Goal: Find specific fact: Find contact information

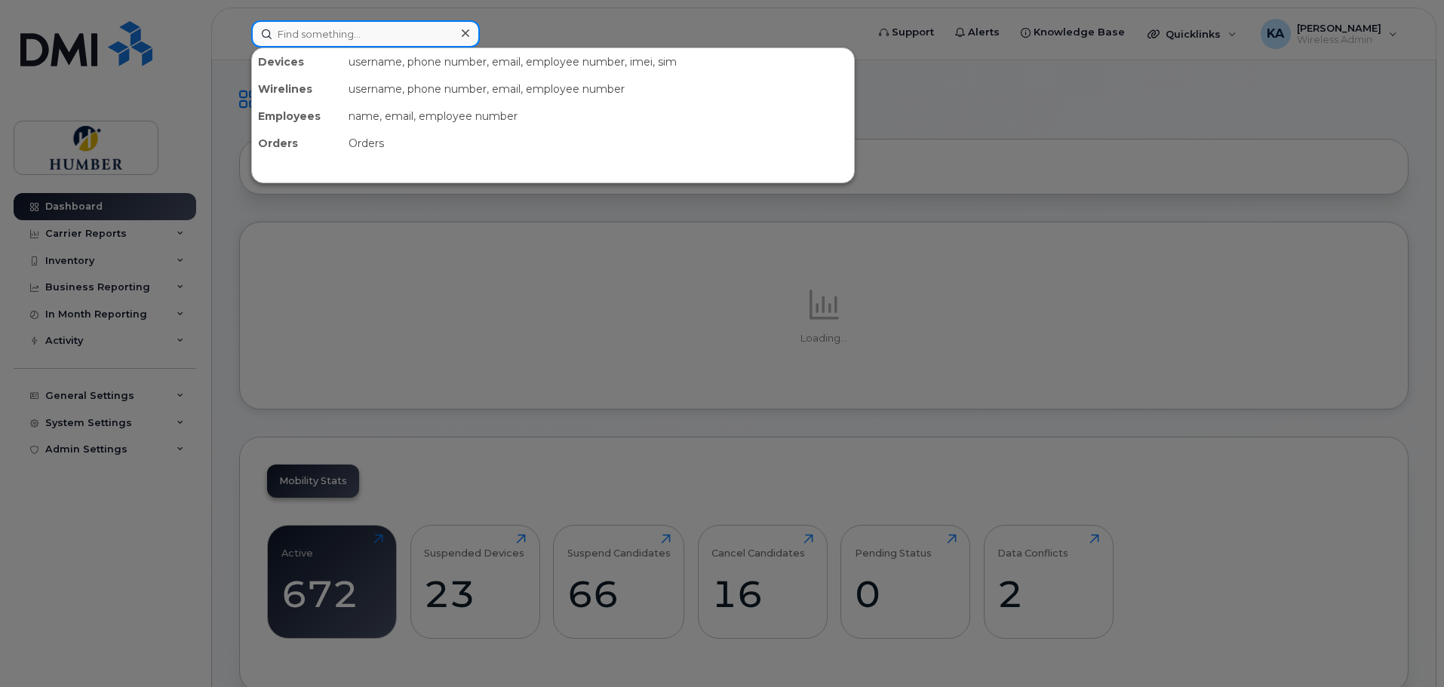
click at [322, 37] on input at bounding box center [365, 33] width 229 height 27
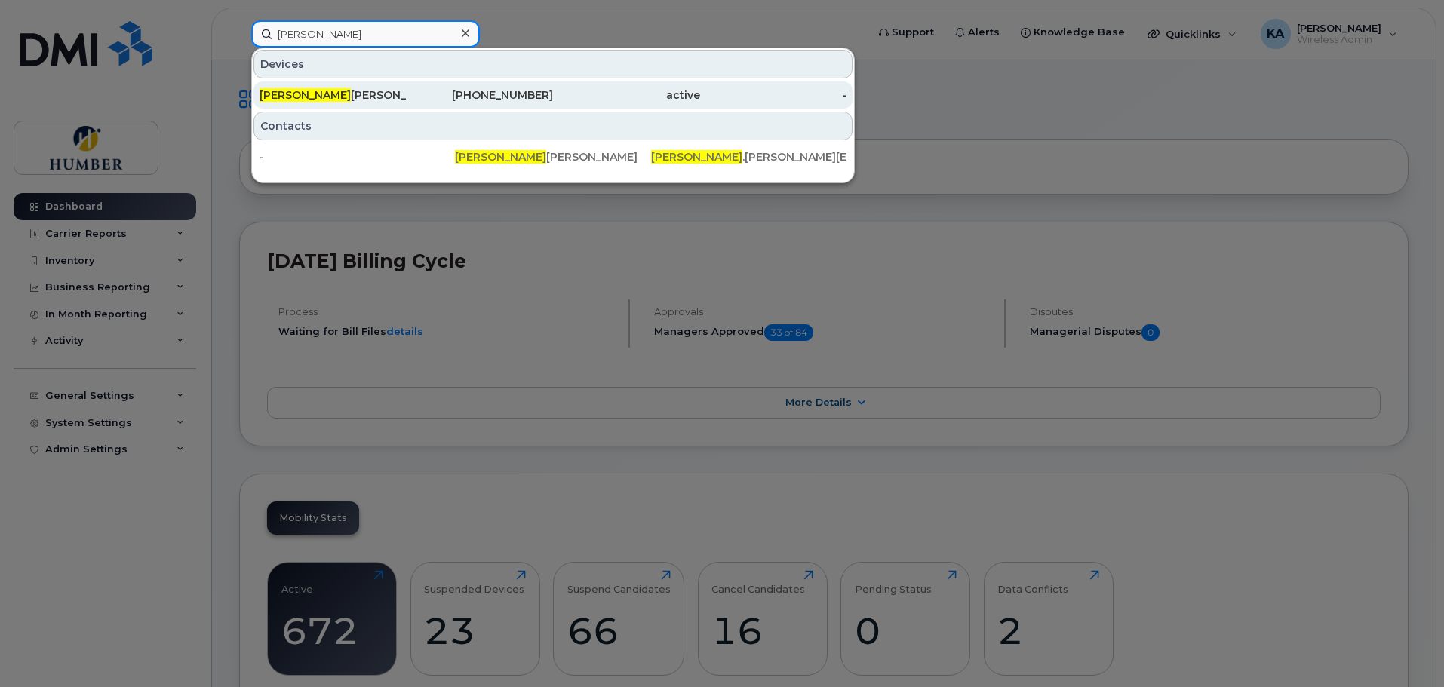
type input "belinda"
click at [349, 91] on div "Belinda Cunha" at bounding box center [333, 95] width 147 height 15
